Goal: Task Accomplishment & Management: Complete application form

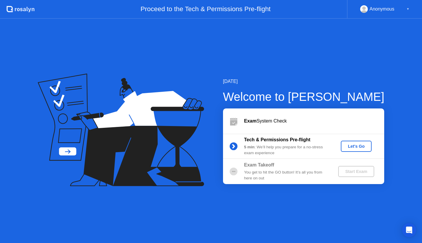
click at [354, 144] on div "Let's Go" at bounding box center [356, 146] width 26 height 5
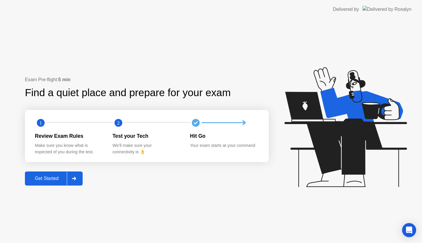
click at [46, 181] on div "Get Started" at bounding box center [47, 178] width 40 height 5
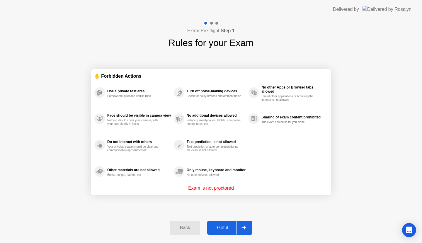
click at [220, 223] on button "Got it" at bounding box center [229, 227] width 45 height 14
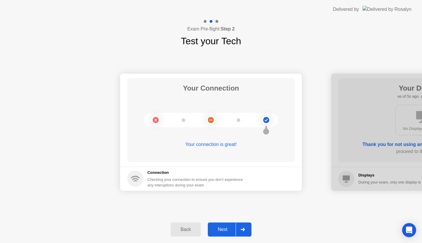
click at [221, 227] on div "Next" at bounding box center [222, 229] width 26 height 5
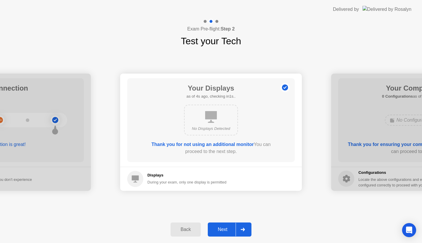
click at [221, 227] on div "Next" at bounding box center [222, 229] width 26 height 5
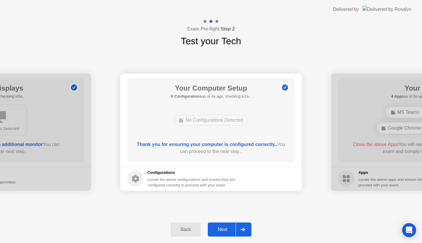
click at [221, 227] on div "Next" at bounding box center [222, 229] width 26 height 5
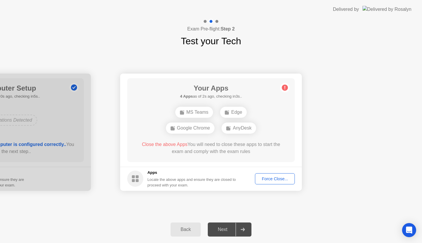
click at [274, 176] on div "Force Close..." at bounding box center [275, 178] width 36 height 5
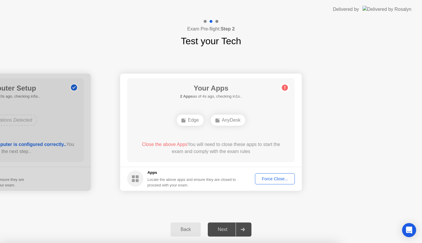
click at [225, 122] on div "AnyDesk" at bounding box center [228, 119] width 35 height 11
click at [395, 54] on div "Your Connection Your connection is great! Connection Checking your connection t…" at bounding box center [211, 132] width 422 height 168
click at [276, 180] on div "Force Close..." at bounding box center [275, 178] width 36 height 5
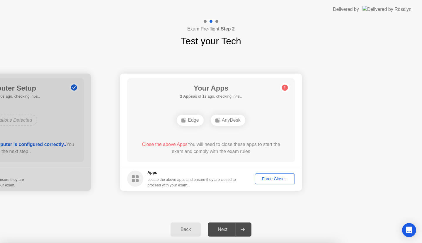
click at [225, 229] on div "Next" at bounding box center [222, 229] width 26 height 5
click at [248, 228] on div at bounding box center [242, 229] width 14 height 13
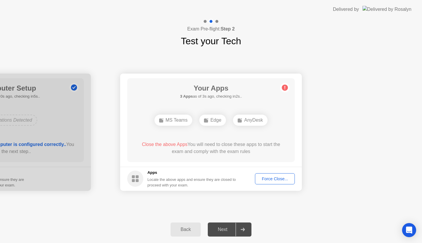
click at [244, 232] on div at bounding box center [242, 229] width 14 height 13
click at [267, 177] on div "Force Close..." at bounding box center [275, 178] width 36 height 5
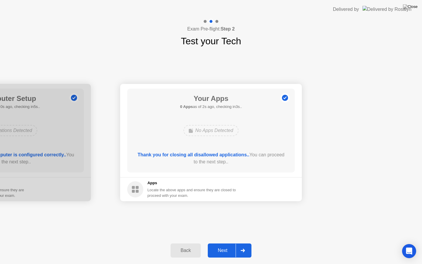
click at [220, 242] on div "Next" at bounding box center [222, 249] width 26 height 5
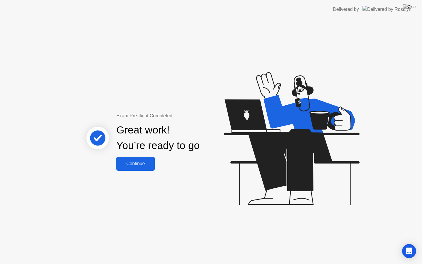
click at [143, 161] on div "Continue" at bounding box center [135, 163] width 35 height 5
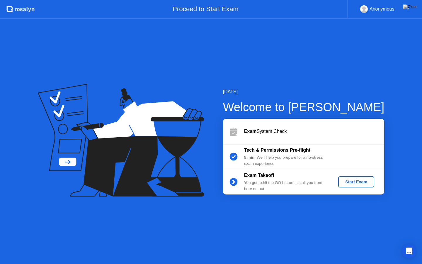
click at [269, 76] on div "[DATE] Welcome to [PERSON_NAME] Exam System Check Tech & Permissions Pre-flight…" at bounding box center [211, 141] width 422 height 245
click at [173, 7] on div "Proceed to Start Exam" at bounding box center [191, 9] width 312 height 19
click at [277, 242] on div "[DATE] Welcome to [PERSON_NAME] Exam System Check Tech & Permissions Pre-flight…" at bounding box center [211, 141] width 422 height 245
click at [407, 9] on div "▼" at bounding box center [407, 9] width 3 height 8
click at [415, 6] on img at bounding box center [410, 6] width 15 height 5
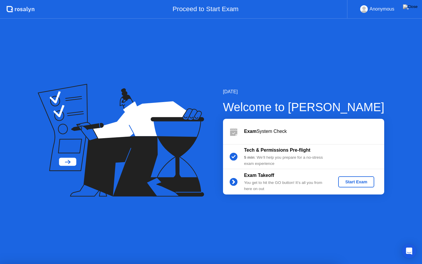
click at [283, 242] on div at bounding box center [211, 264] width 422 height 0
click at [413, 3] on button at bounding box center [410, 7] width 18 height 8
